Goal: Find specific page/section: Find specific page/section

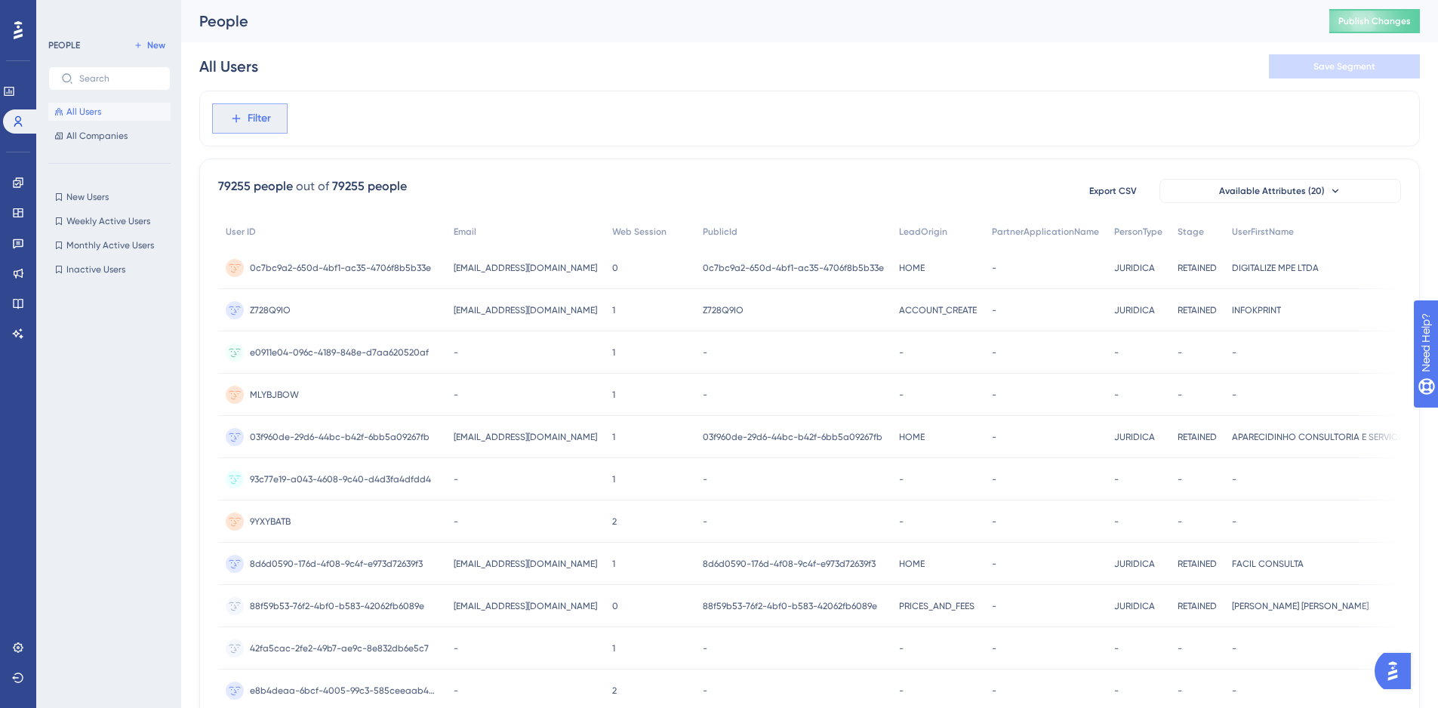
click at [236, 122] on icon at bounding box center [236, 119] width 14 height 14
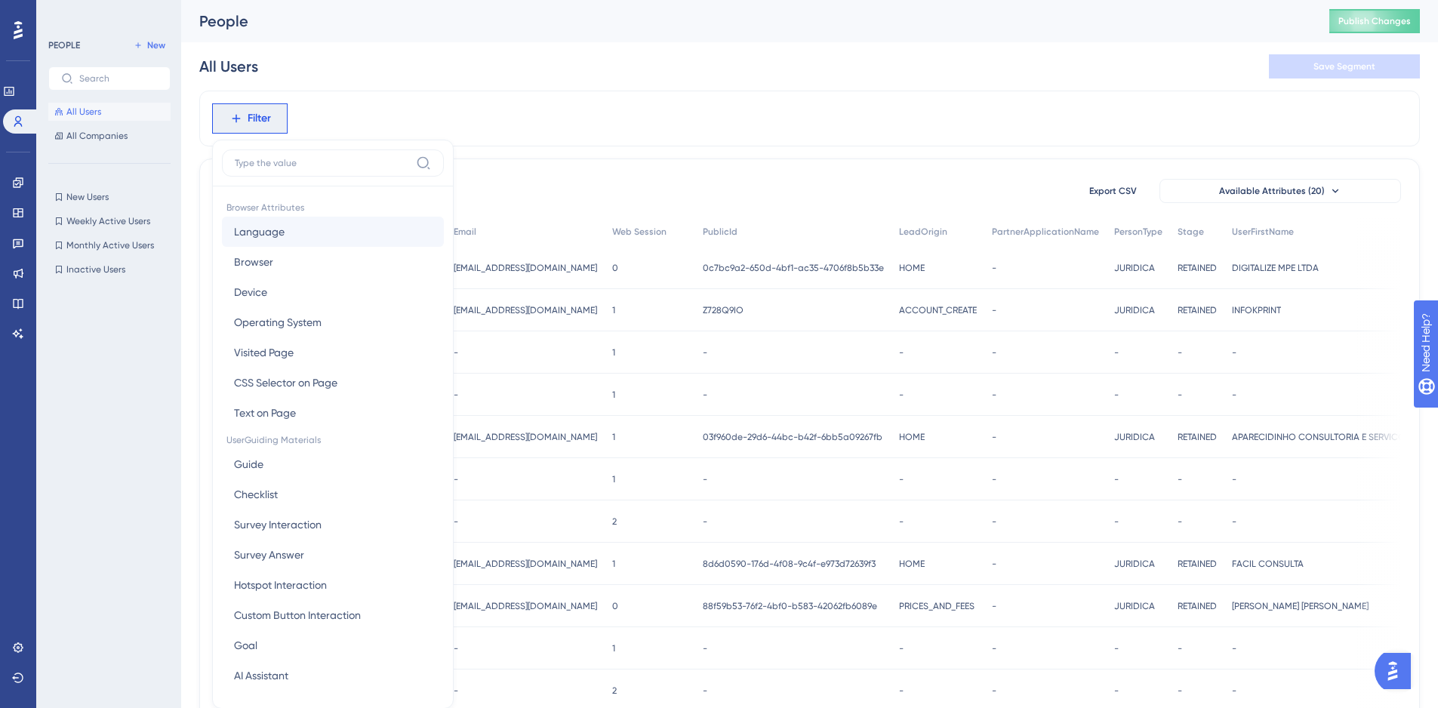
scroll to position [70, 0]
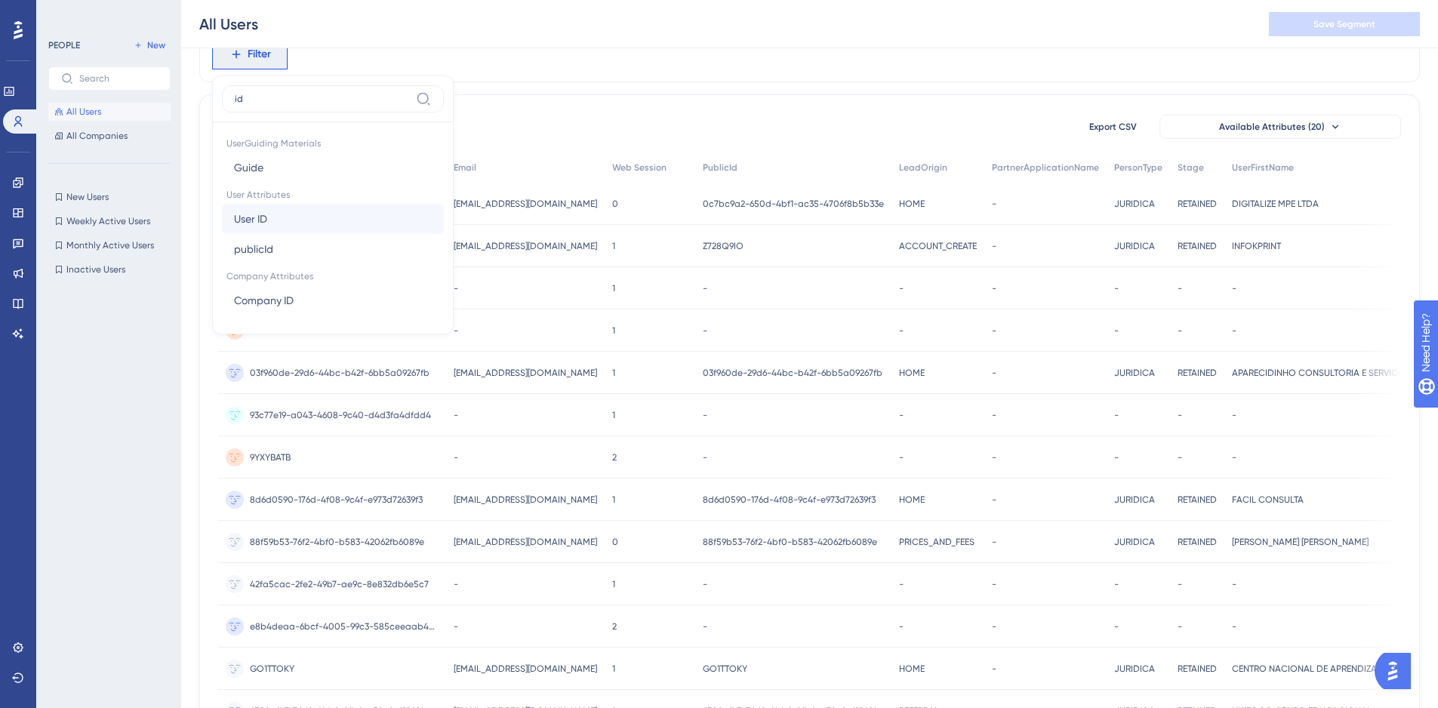
type input "id"
click at [285, 226] on button "User ID User ID" at bounding box center [333, 219] width 222 height 30
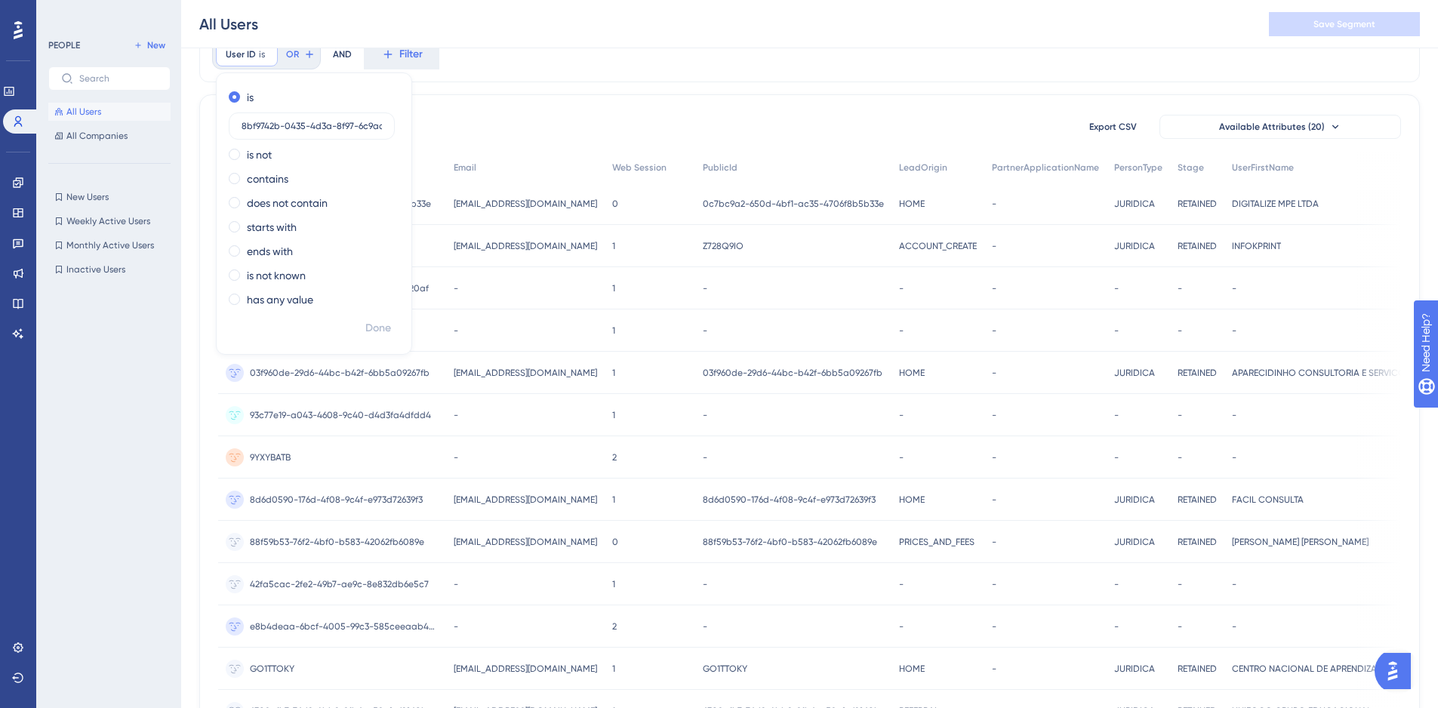
scroll to position [0, 35]
type input "8bf9742b-0435-4d3a-8f97-6c9aa02e687e"
click at [376, 325] on span "Done" at bounding box center [378, 328] width 26 height 18
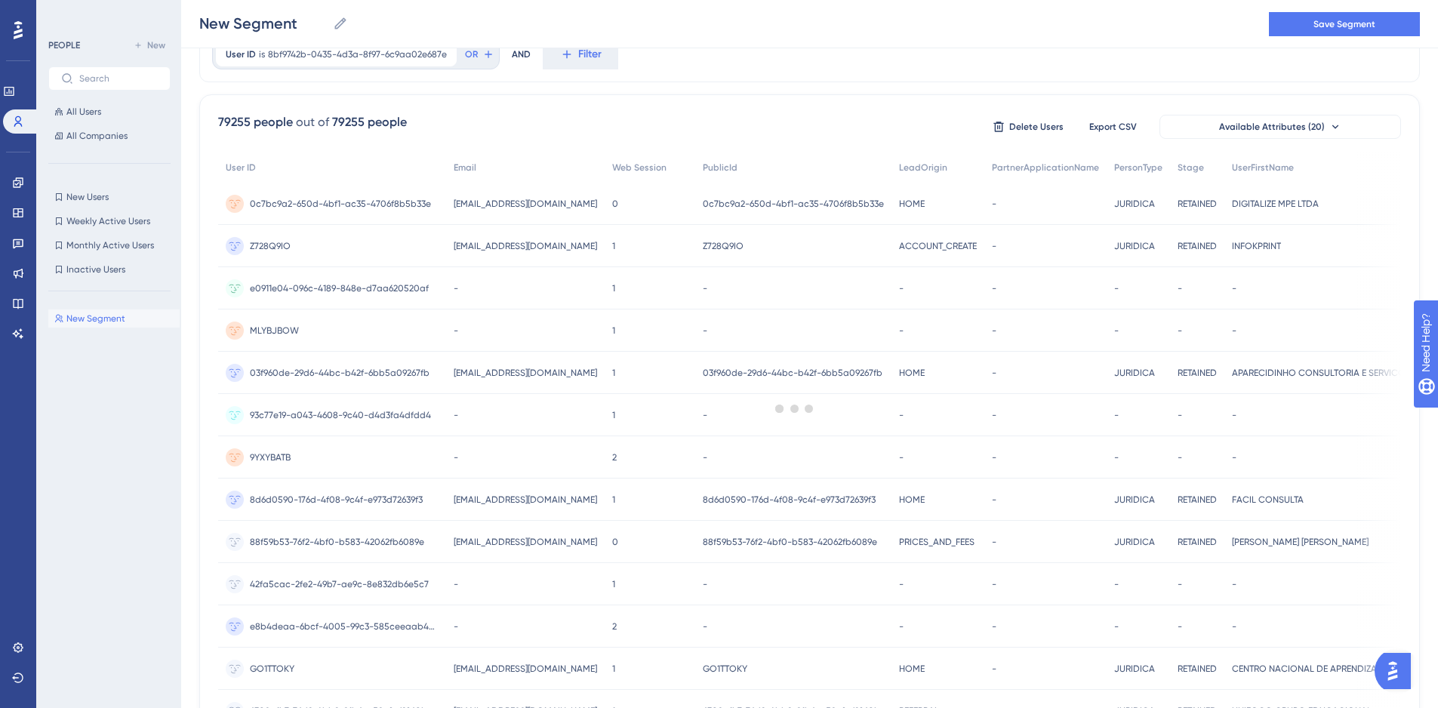
scroll to position [0, 0]
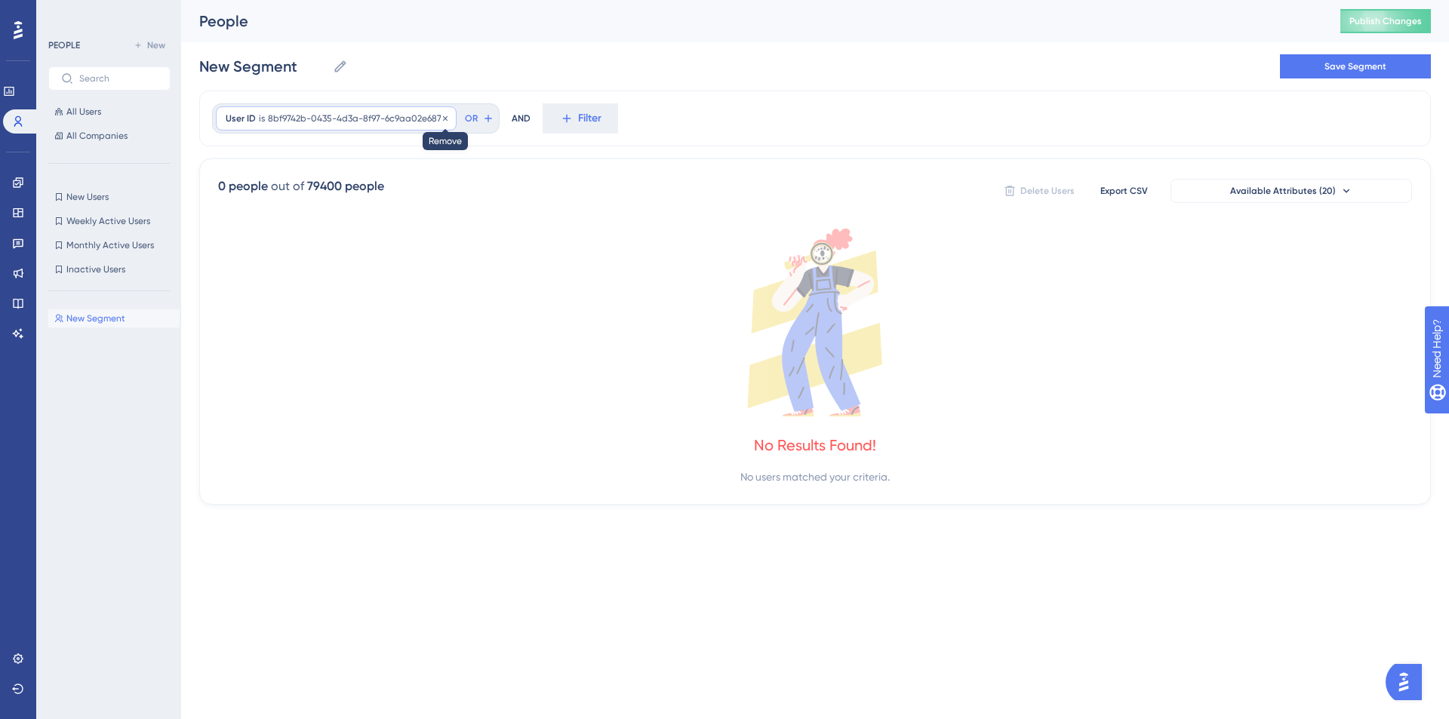
click at [443, 114] on icon at bounding box center [445, 118] width 9 height 9
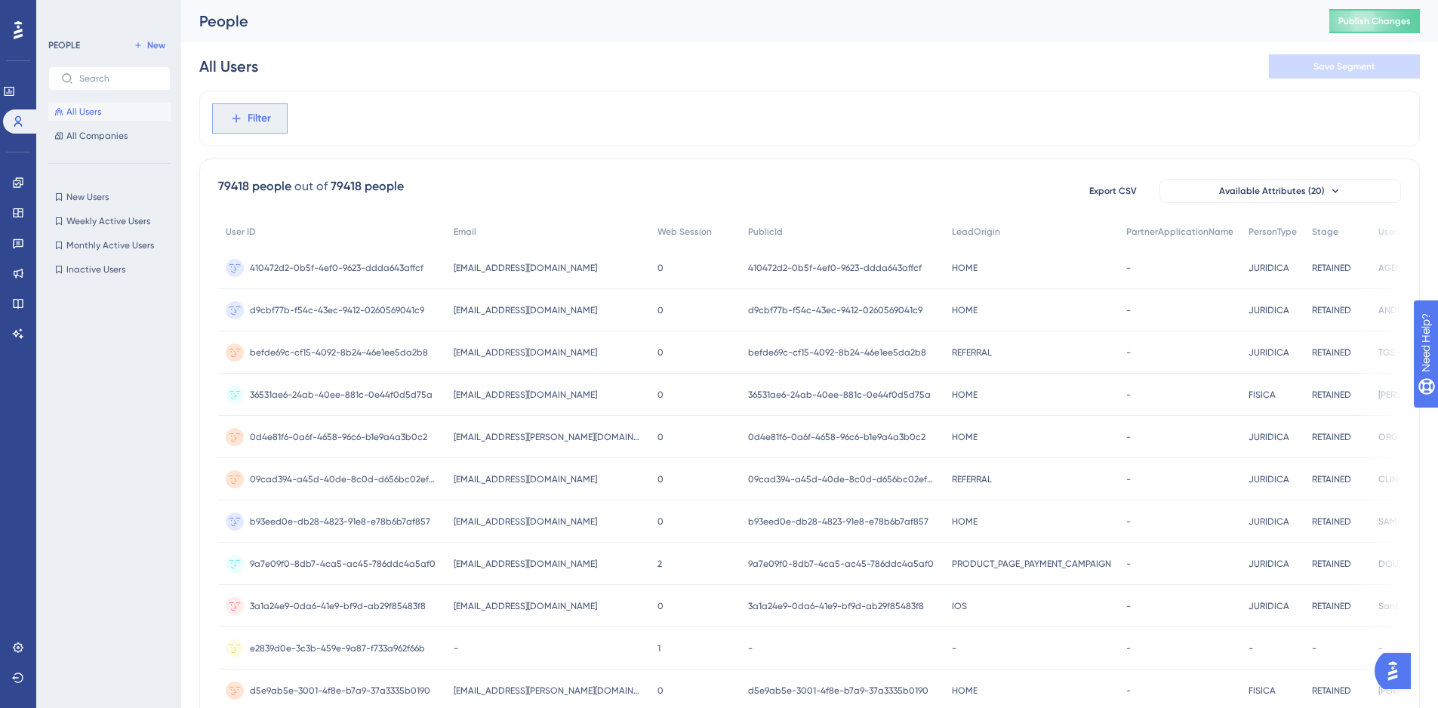
click at [242, 122] on icon at bounding box center [236, 119] width 14 height 14
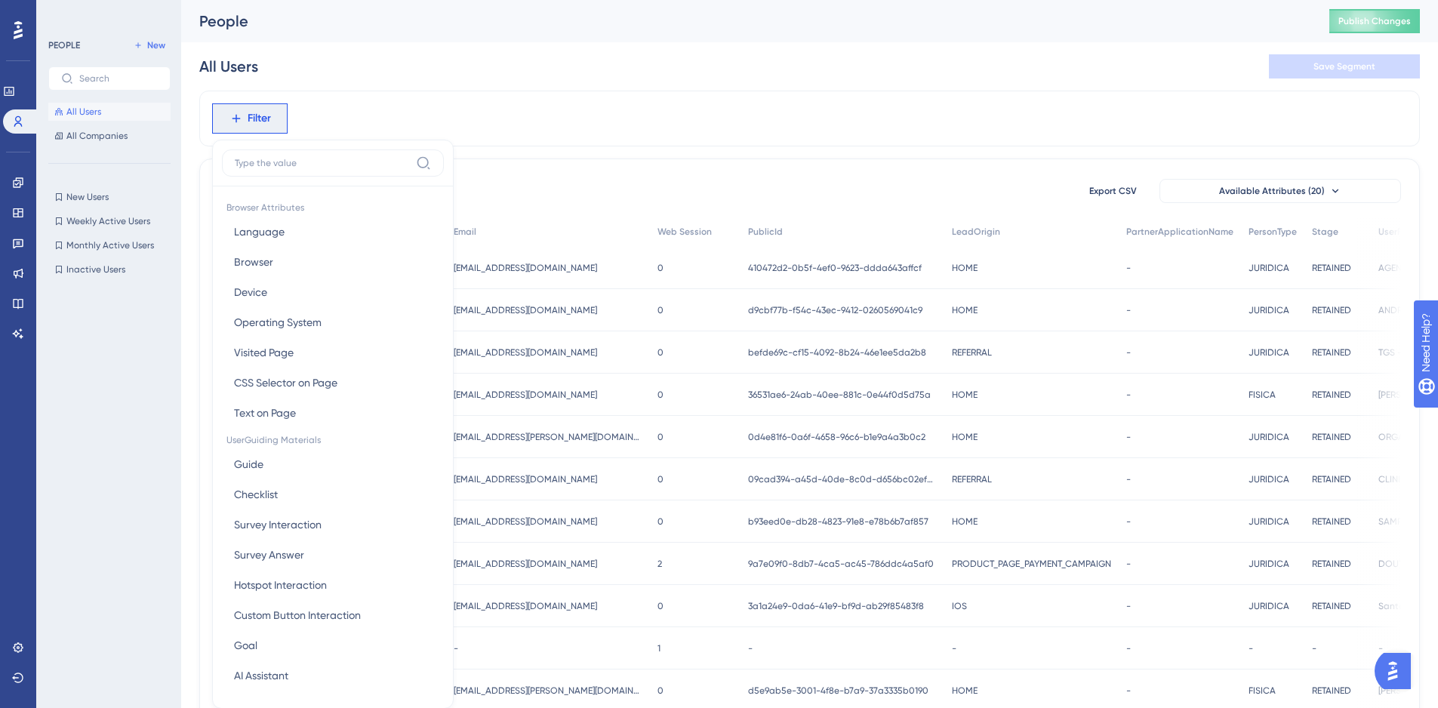
scroll to position [48, 0]
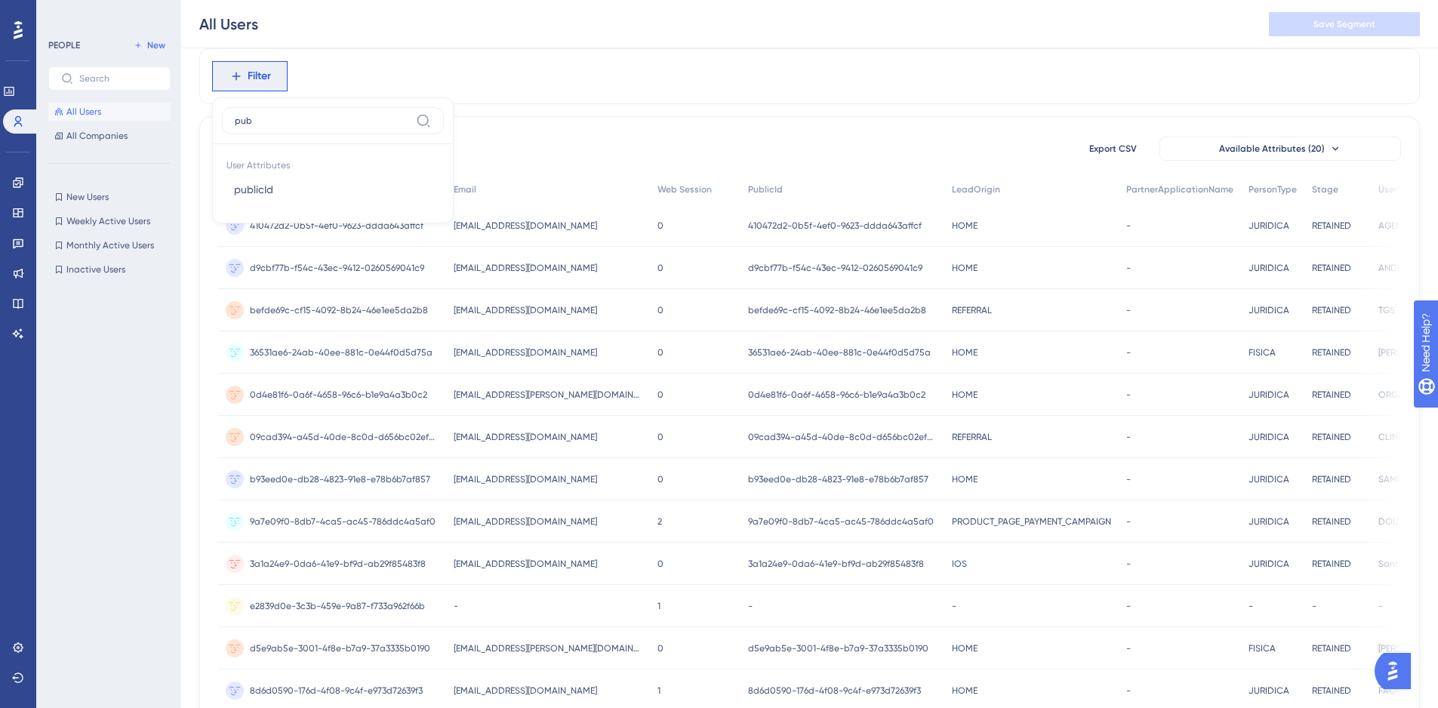
type input "pub"
click at [280, 174] on span "User Attributes" at bounding box center [333, 163] width 222 height 21
click at [285, 182] on button "publicId publicId" at bounding box center [333, 189] width 222 height 30
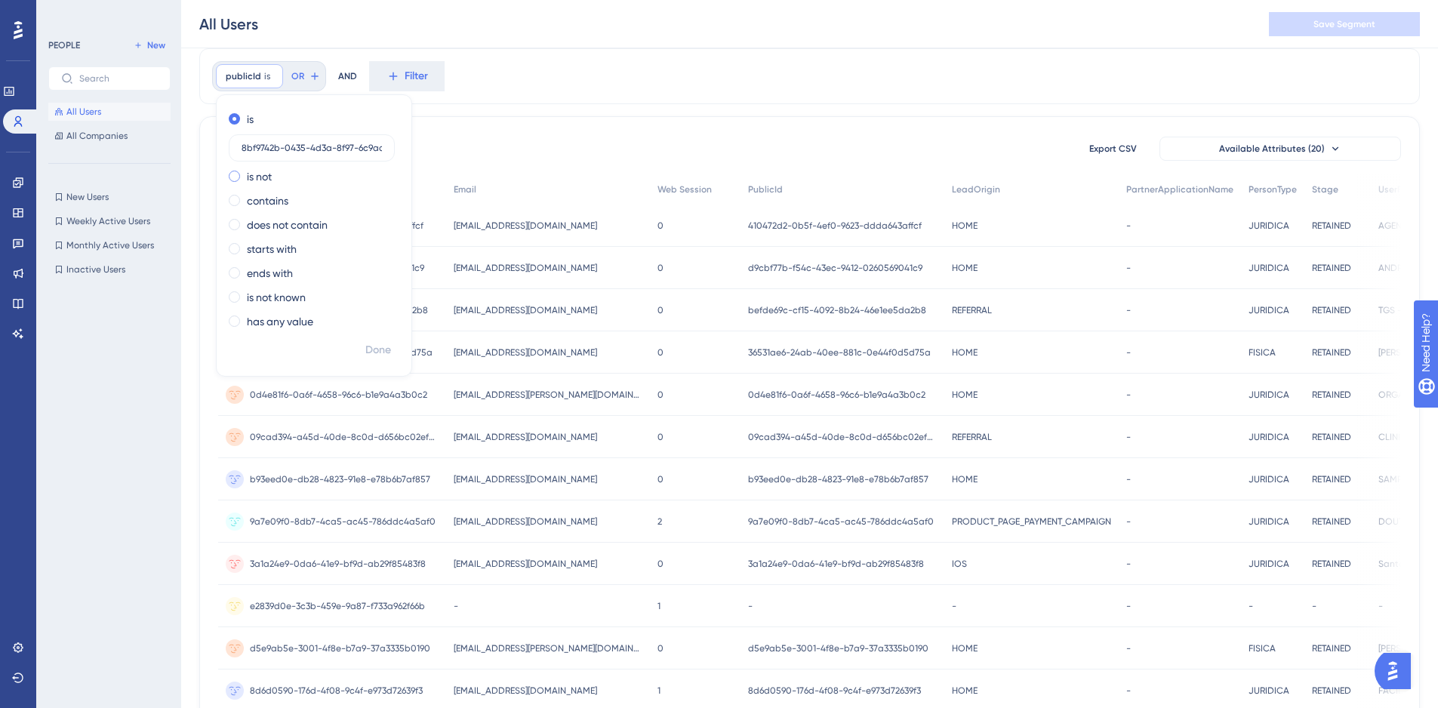
scroll to position [0, 35]
type input "8bf9742b-0435-4d3a-8f97-6c9aa02e687e"
click at [394, 338] on button "Done" at bounding box center [378, 350] width 42 height 27
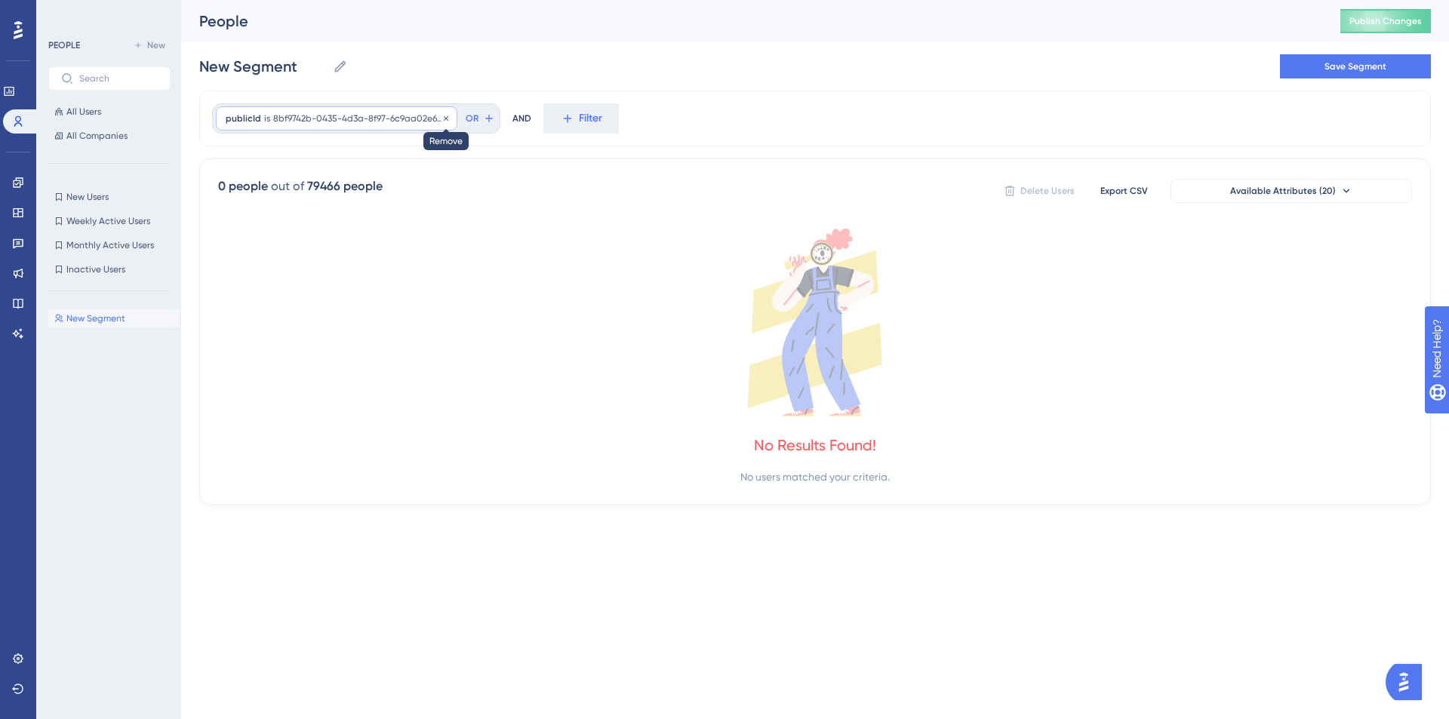
click at [447, 114] on icon at bounding box center [446, 118] width 9 height 9
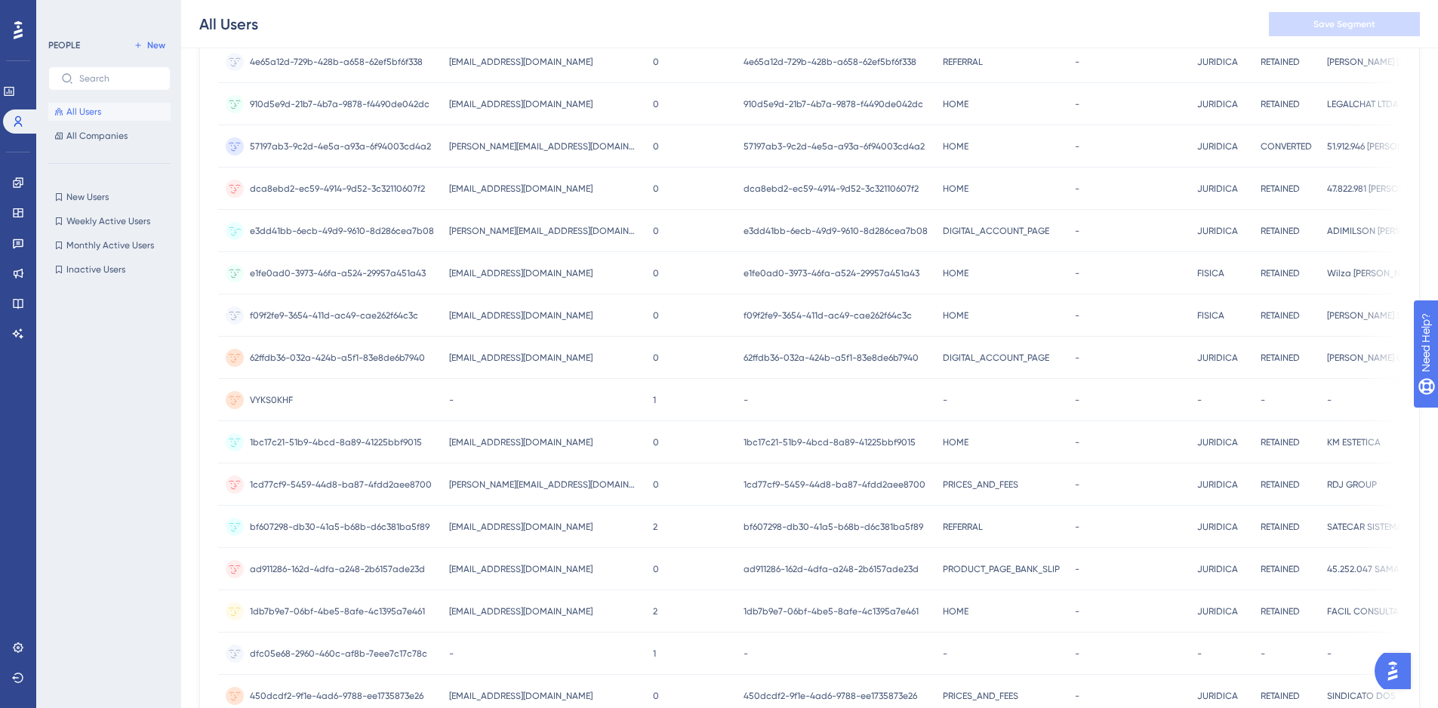
scroll to position [239, 0]
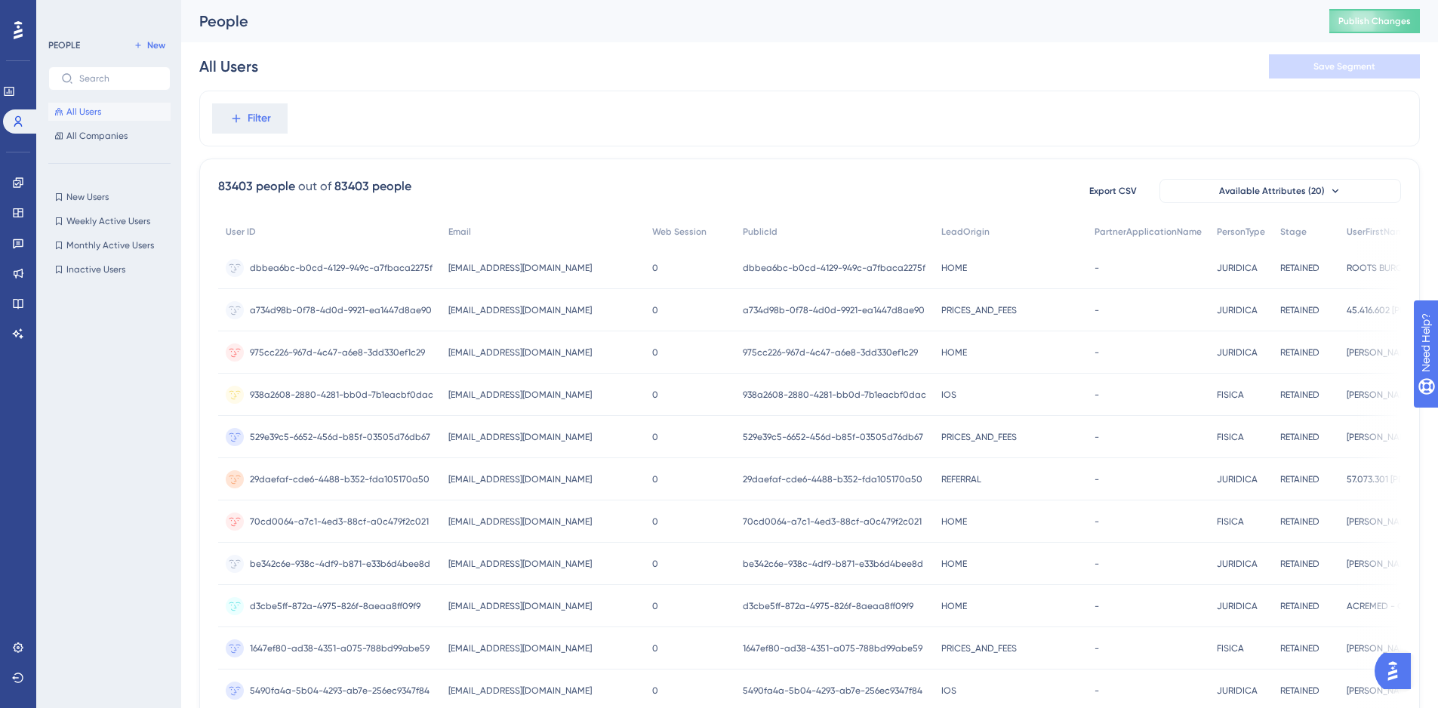
drag, startPoint x: 220, startPoint y: 187, endPoint x: 254, endPoint y: 177, distance: 35.6
click at [254, 177] on div "83403 people out of 83403 people Export CSV Available Attributes (20) User ID E…" at bounding box center [809, 659] width 1221 height 1001
click at [477, 125] on div "Filter" at bounding box center [809, 119] width 1221 height 56
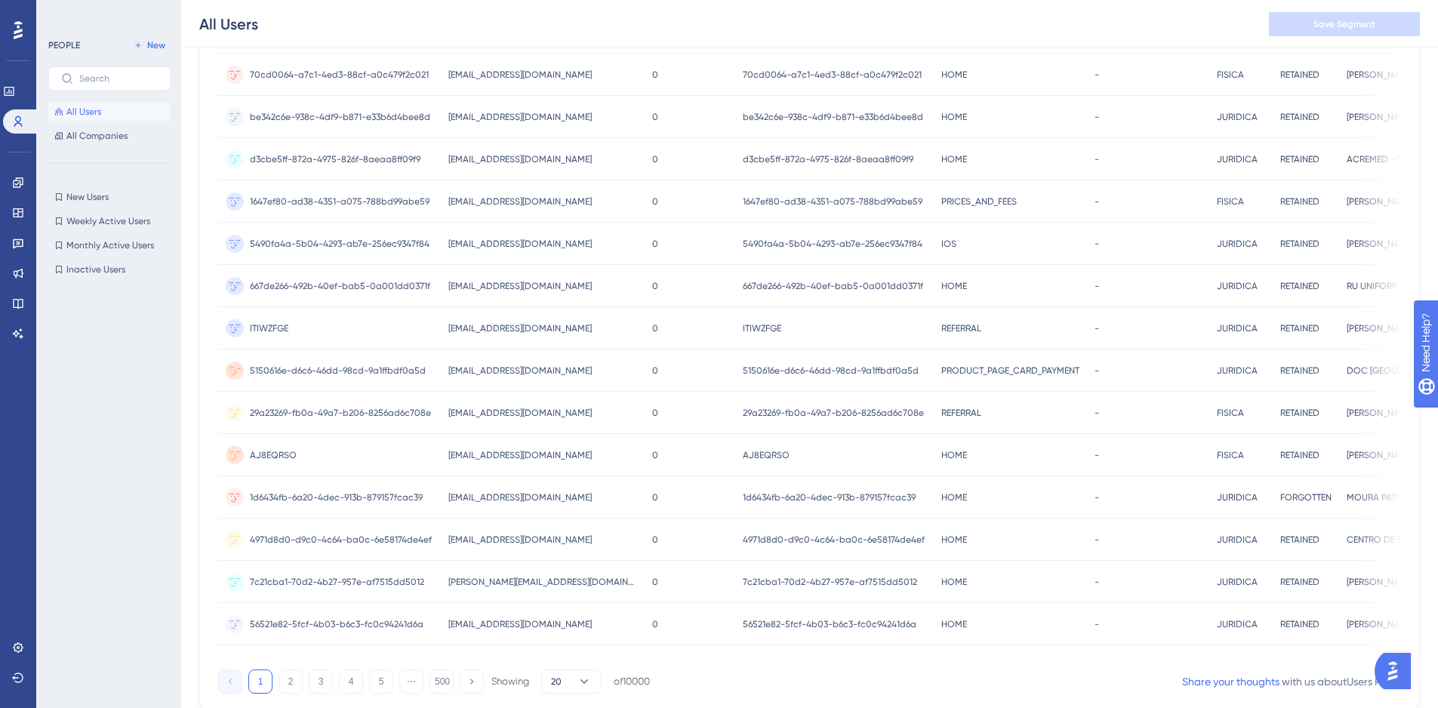
scroll to position [511, 0]
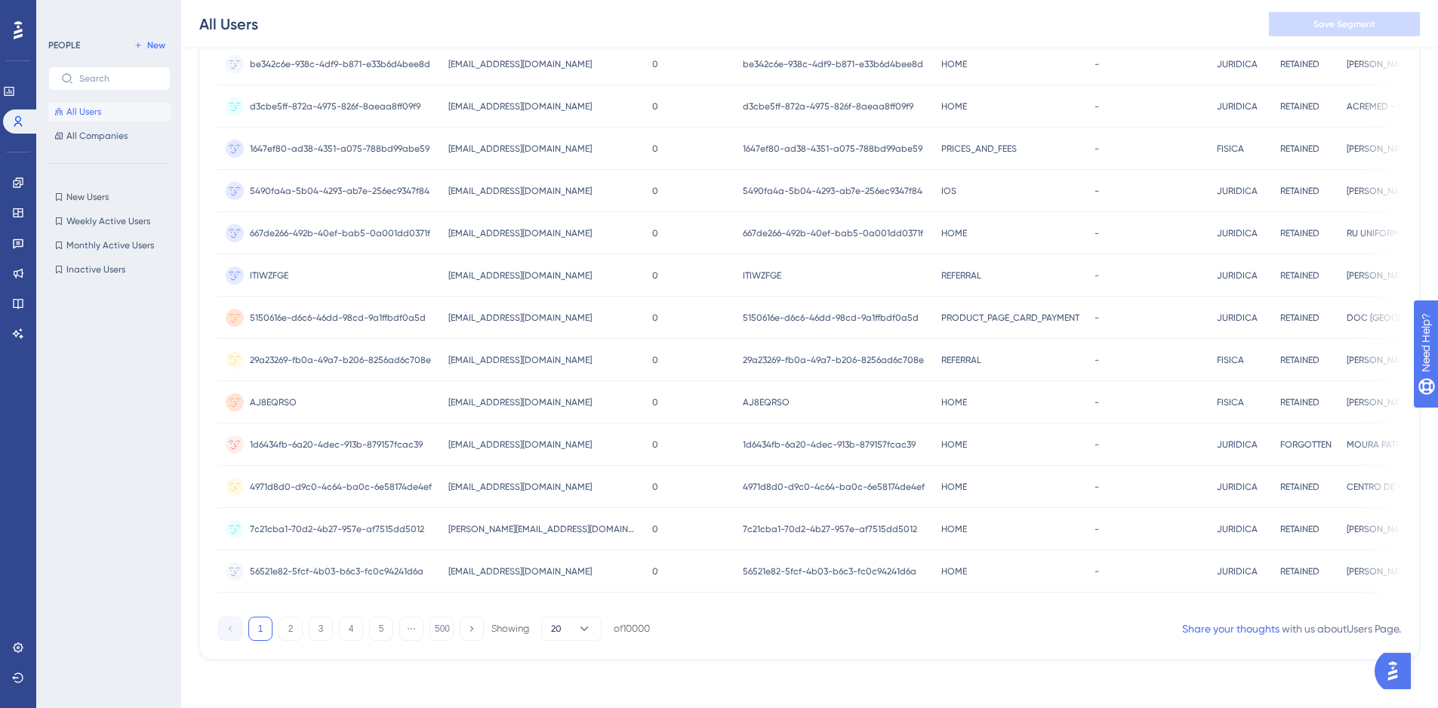
drag, startPoint x: 676, startPoint y: 603, endPoint x: 730, endPoint y: 617, distance: 56.0
click at [701, 611] on div "83403 people out of 83403 people Export CSV Available Attributes (20) User ID E…" at bounding box center [809, 159] width 1221 height 1001
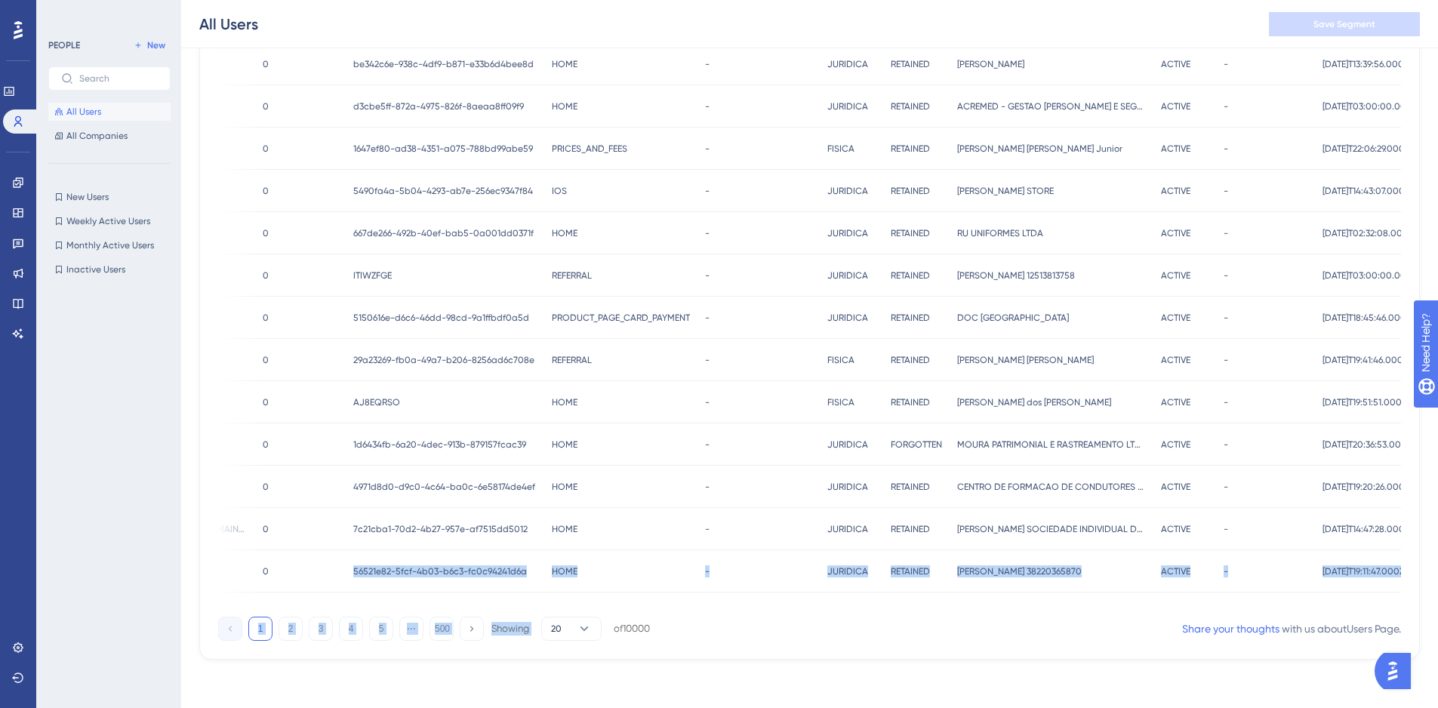
scroll to position [0, 0]
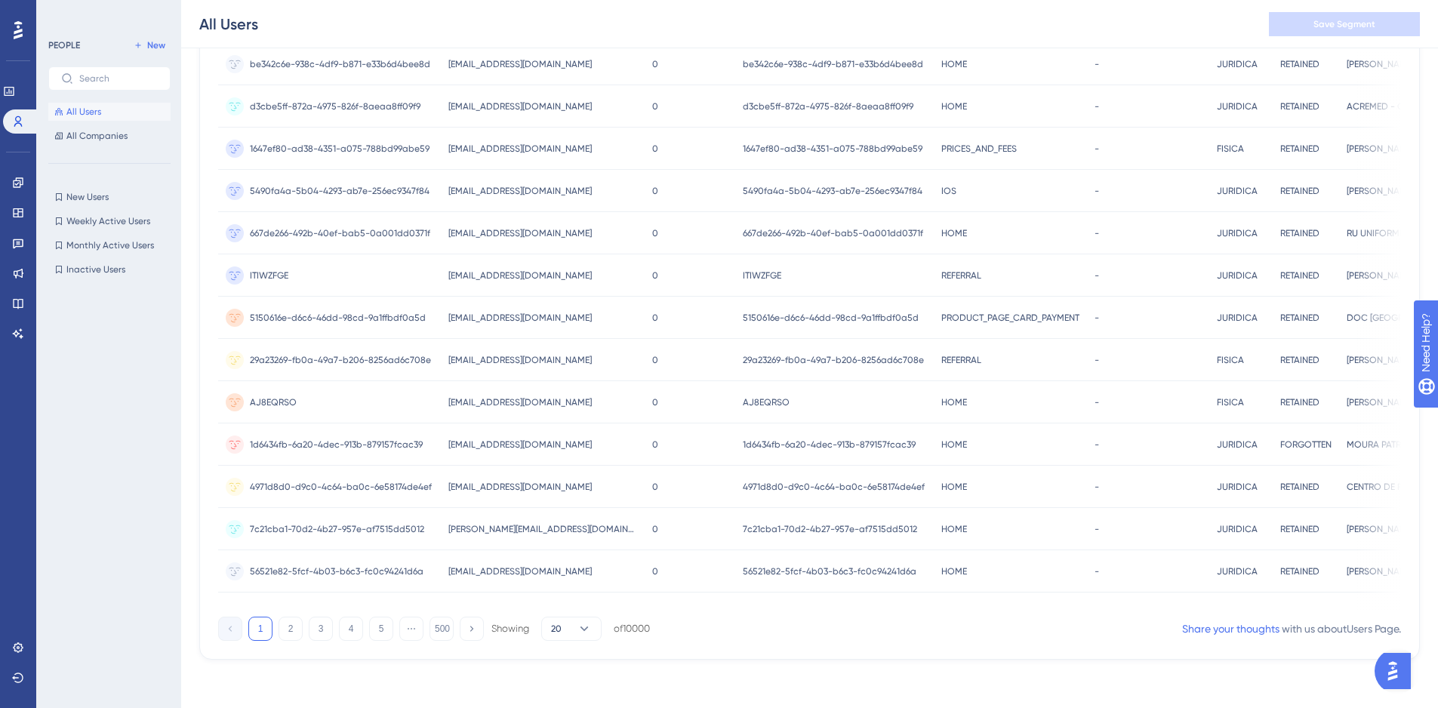
click at [854, 668] on div "Performance Users Engagement Widgets Feedback Product Updates Knowledge Base AI…" at bounding box center [809, 89] width 1257 height 1190
